Goal: Task Accomplishment & Management: Use online tool/utility

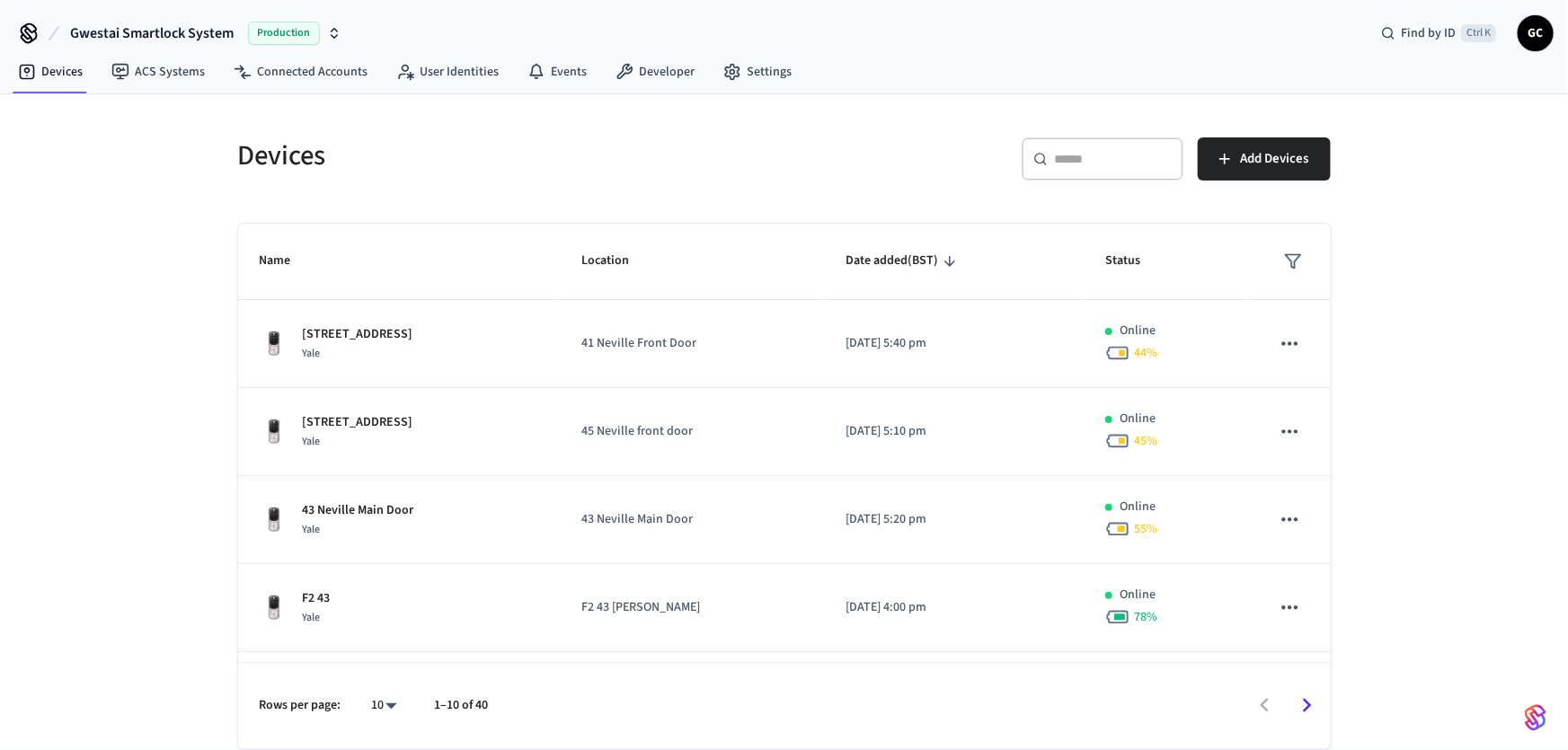
click at [1107, 164] on input "text" at bounding box center [1113, 158] width 116 height 18
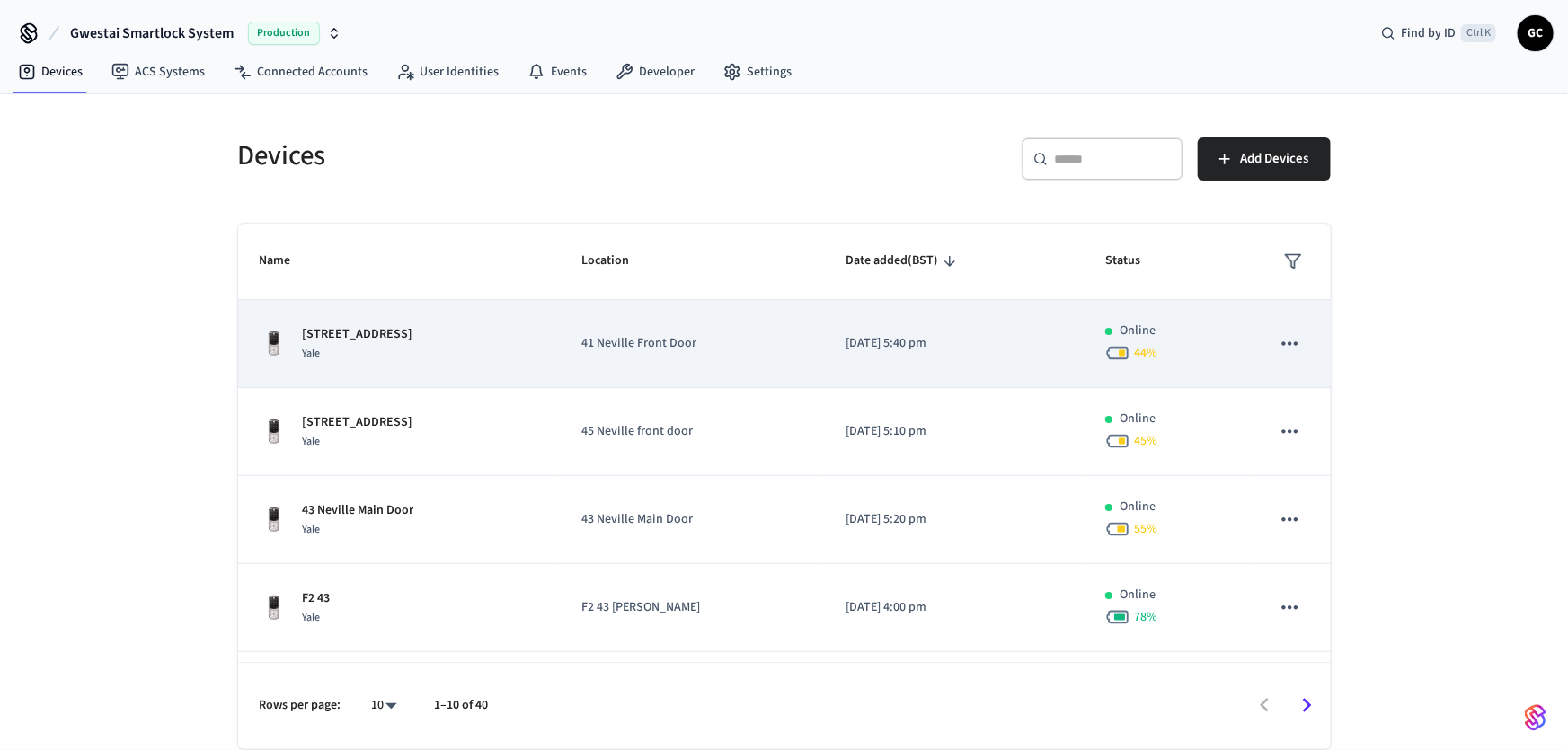
click at [348, 341] on p "[STREET_ADDRESS]" at bounding box center [358, 335] width 111 height 19
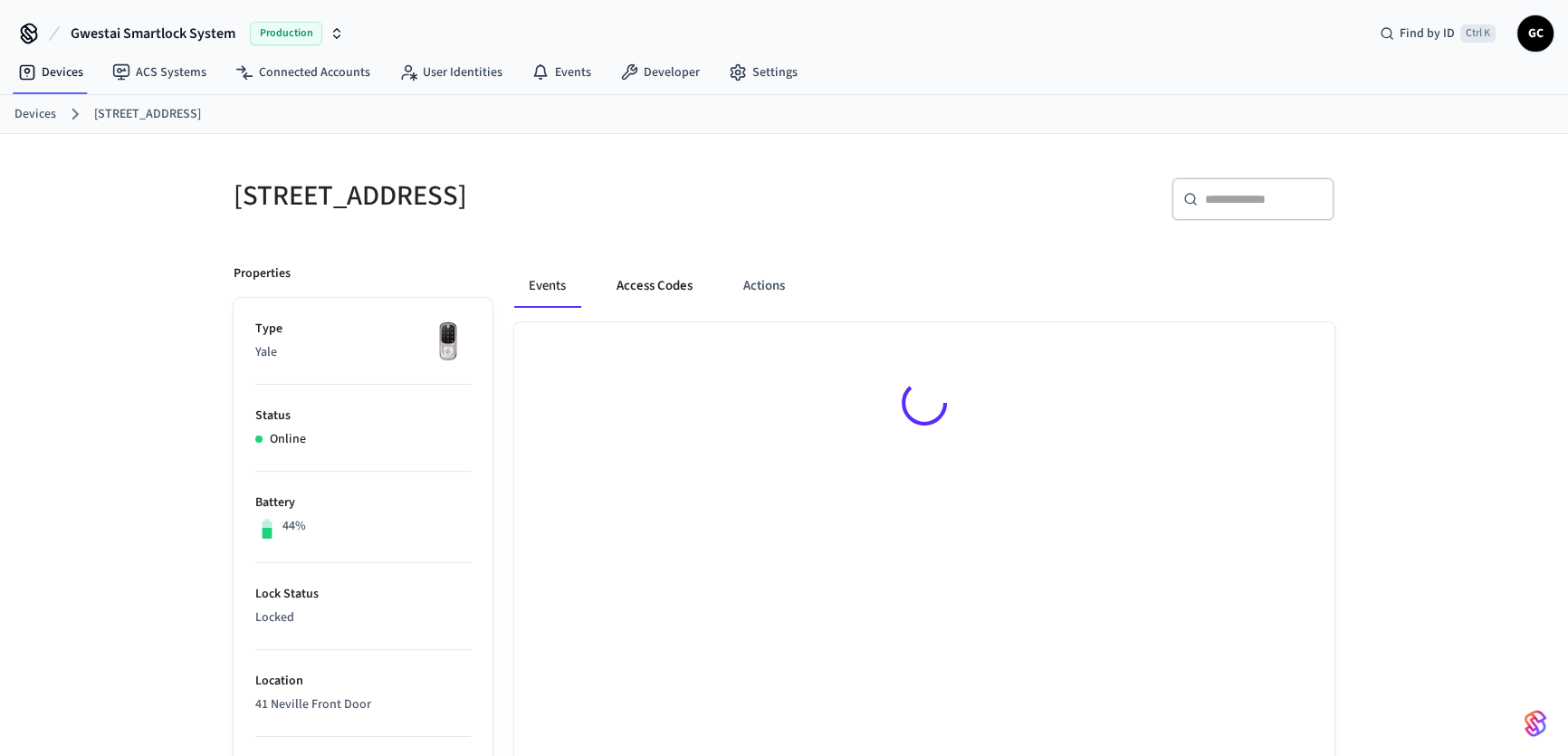
click at [657, 282] on button "Access Codes" at bounding box center [654, 286] width 105 height 43
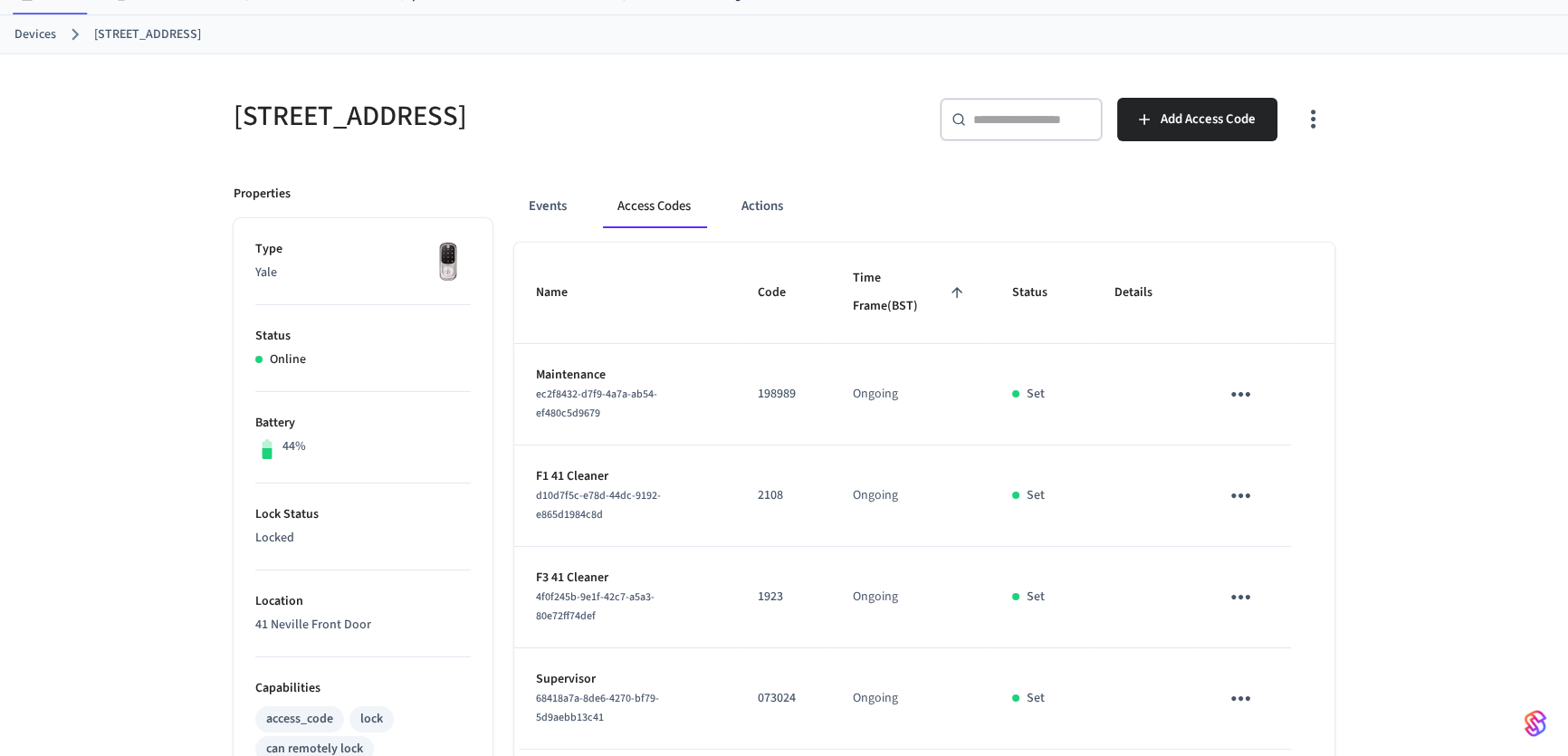
scroll to position [164, 0]
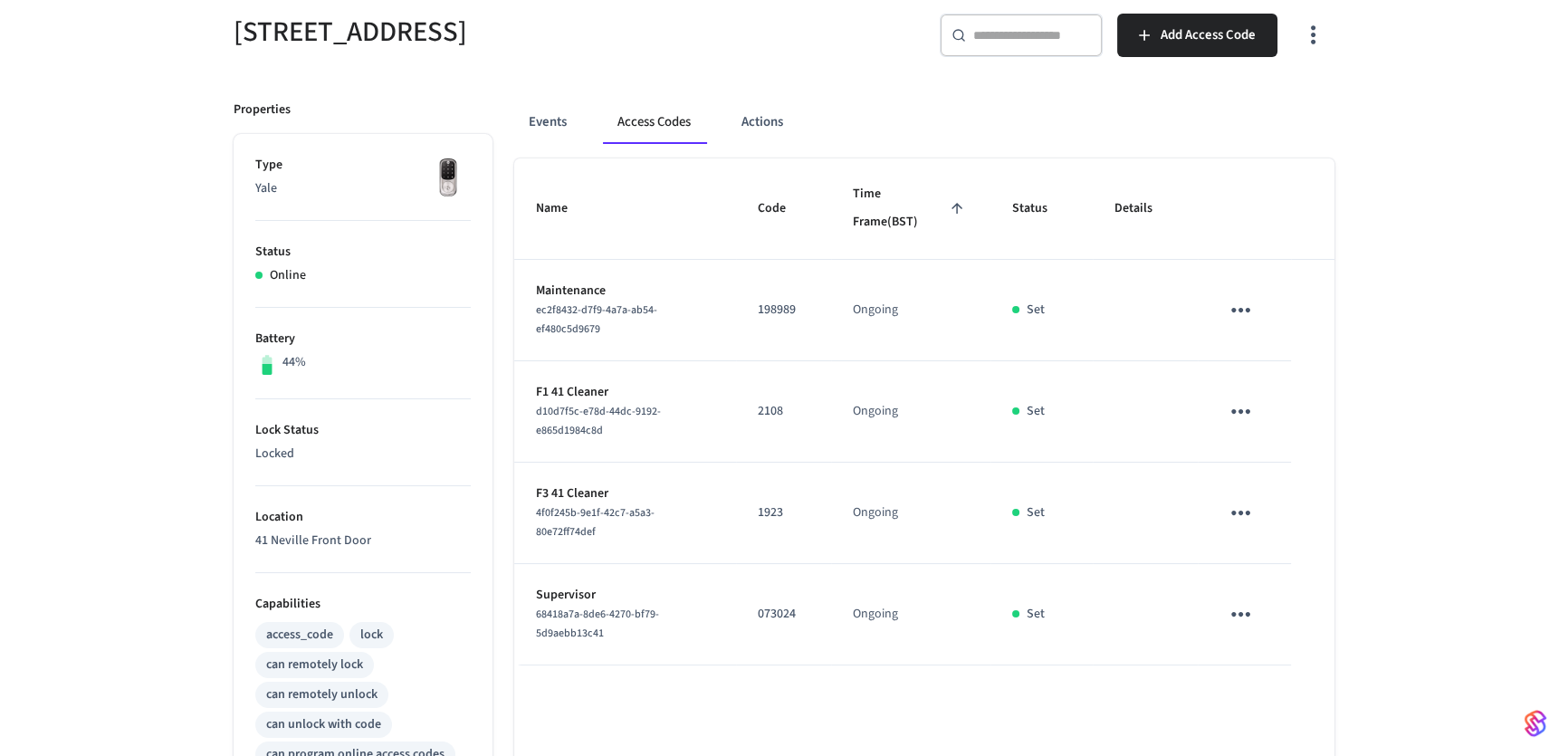
click at [779, 410] on p "2108" at bounding box center [784, 412] width 52 height 19
copy p "2108"
